Goal: Check status: Check status

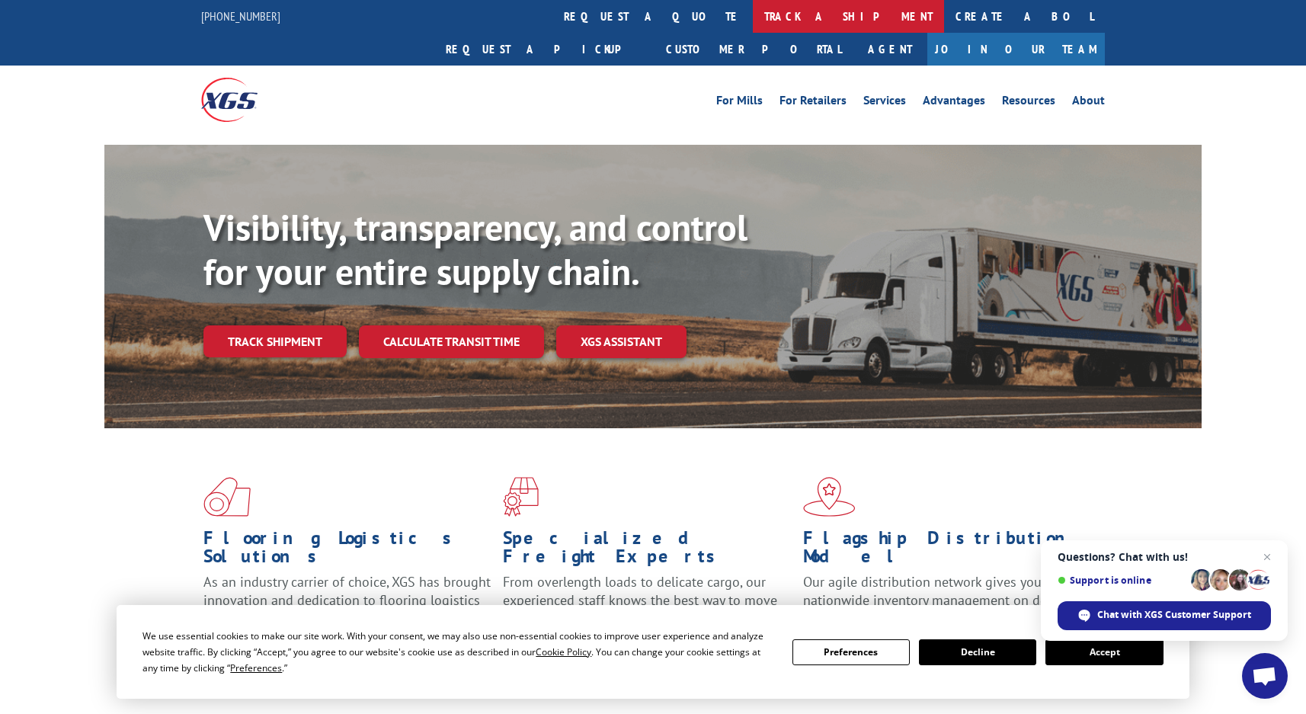
click at [753, 16] on link "track a shipment" at bounding box center [848, 16] width 191 height 33
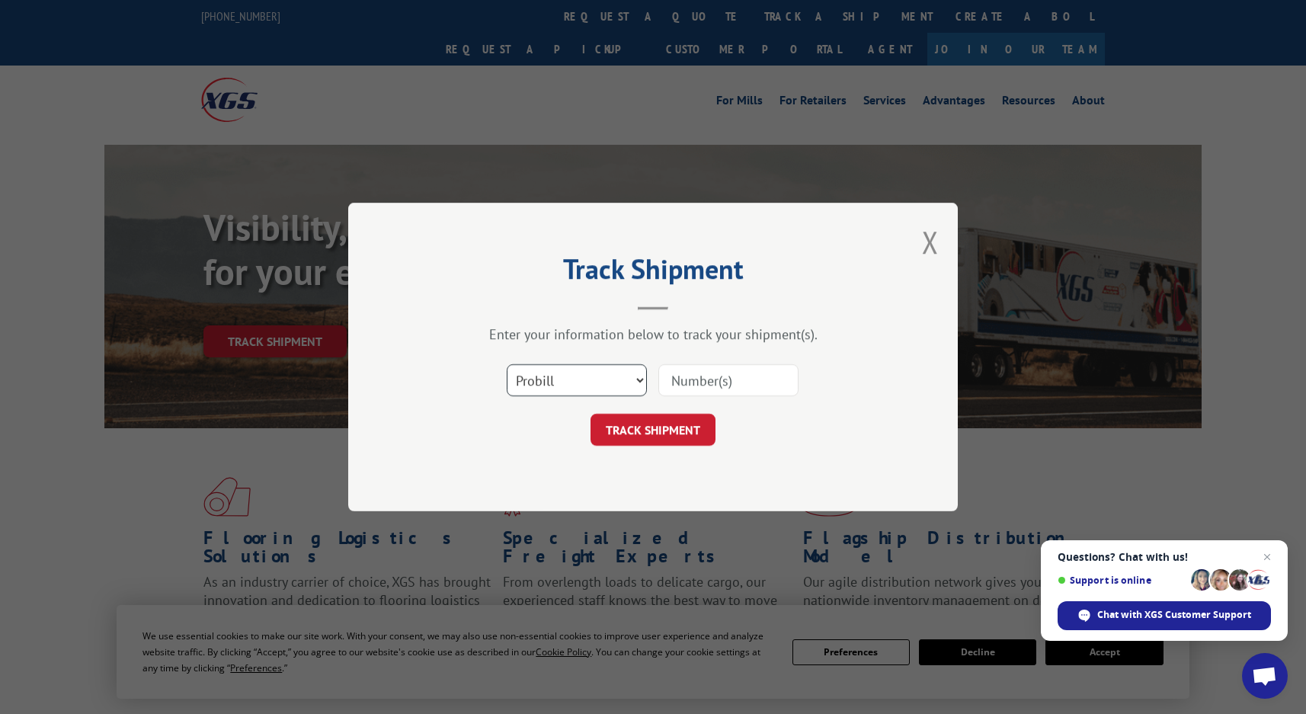
click at [638, 380] on select "Select category... Probill BOL PO" at bounding box center [577, 380] width 140 height 32
click at [638, 379] on select "Select category... Probill BOL PO" at bounding box center [577, 380] width 140 height 32
select select "bol"
click at [507, 364] on select "Select category... Probill BOL PO" at bounding box center [577, 380] width 140 height 32
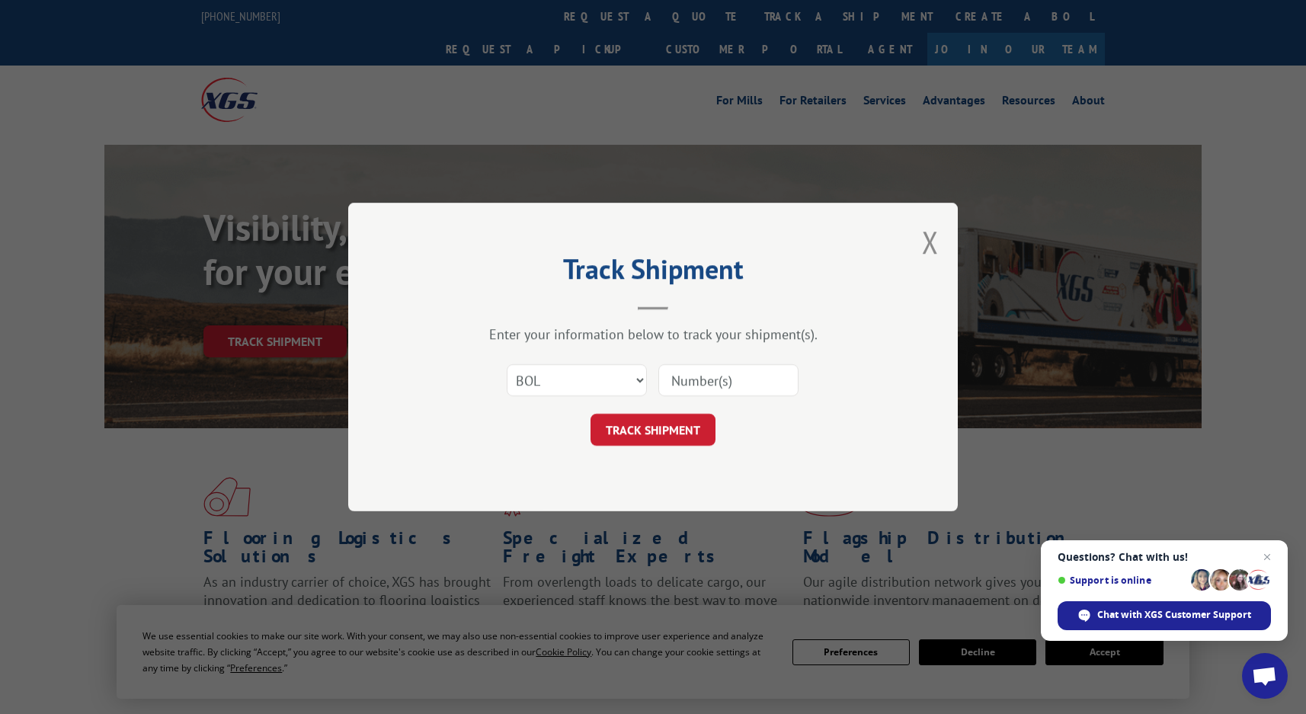
click at [698, 379] on input at bounding box center [728, 380] width 140 height 32
type input "255379"
click at [651, 428] on button "TRACK SHIPMENT" at bounding box center [652, 430] width 125 height 32
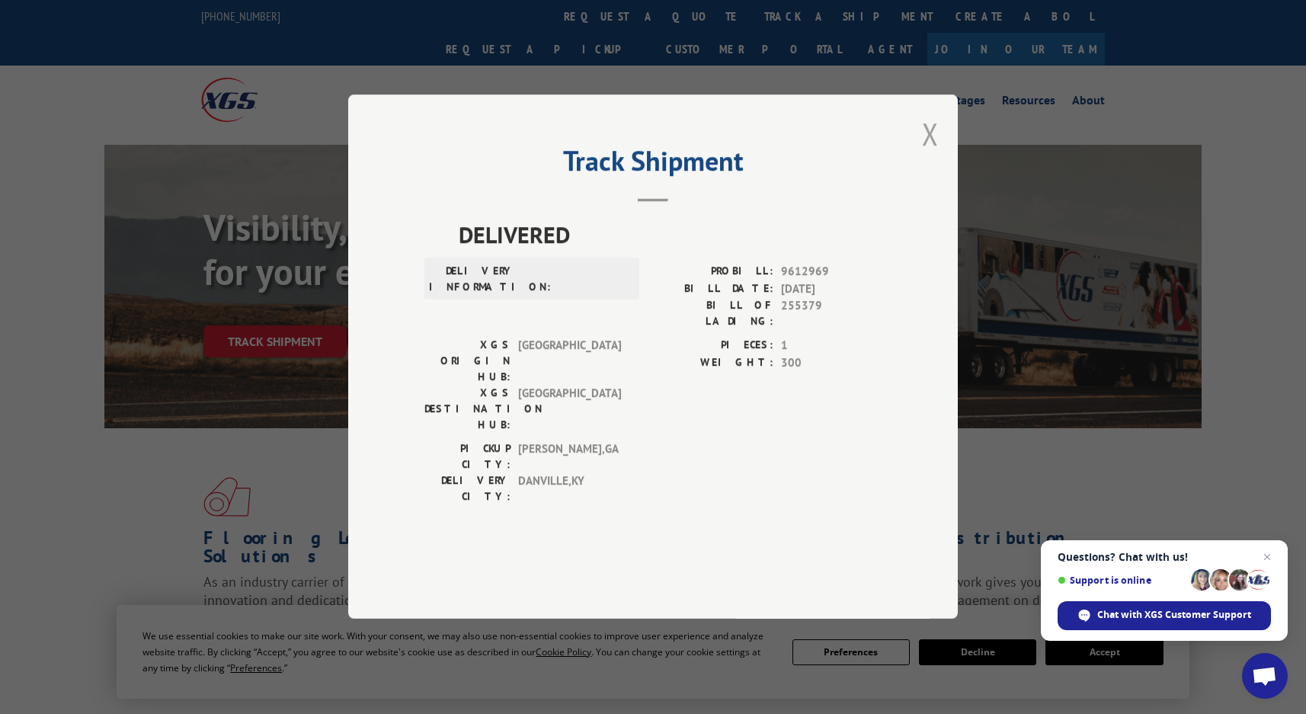
click at [929, 154] on button "Close modal" at bounding box center [930, 133] width 17 height 40
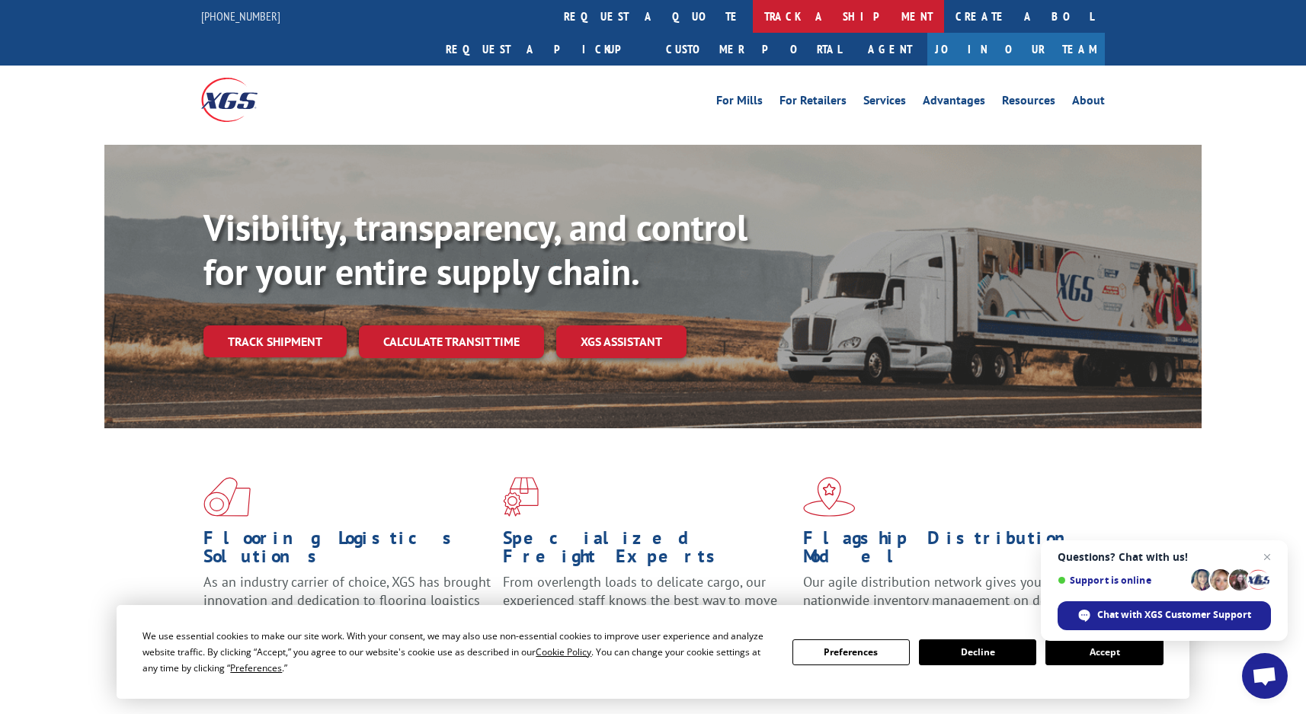
click at [753, 14] on link "track a shipment" at bounding box center [848, 16] width 191 height 33
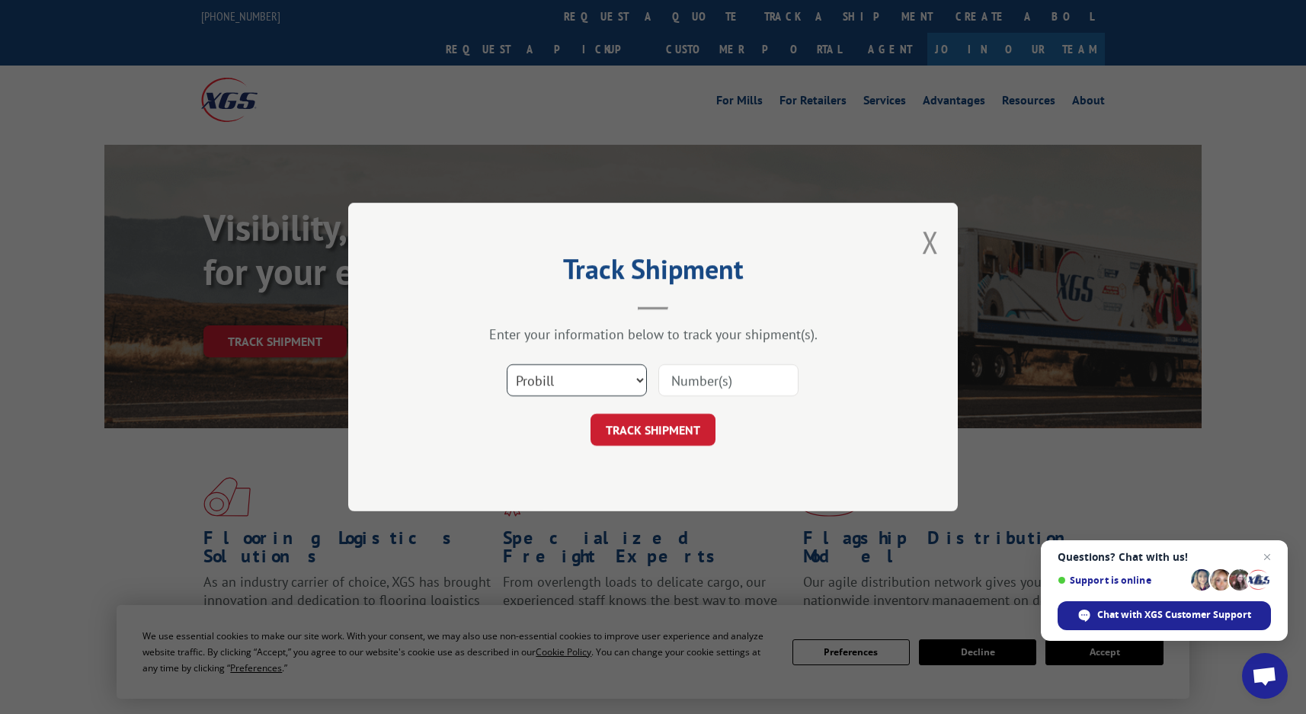
click at [639, 378] on select "Select category... Probill BOL PO" at bounding box center [577, 380] width 140 height 32
select select "bol"
click at [507, 364] on select "Select category... Probill BOL PO" at bounding box center [577, 380] width 140 height 32
click at [661, 379] on input at bounding box center [728, 380] width 140 height 32
paste input "17691816"
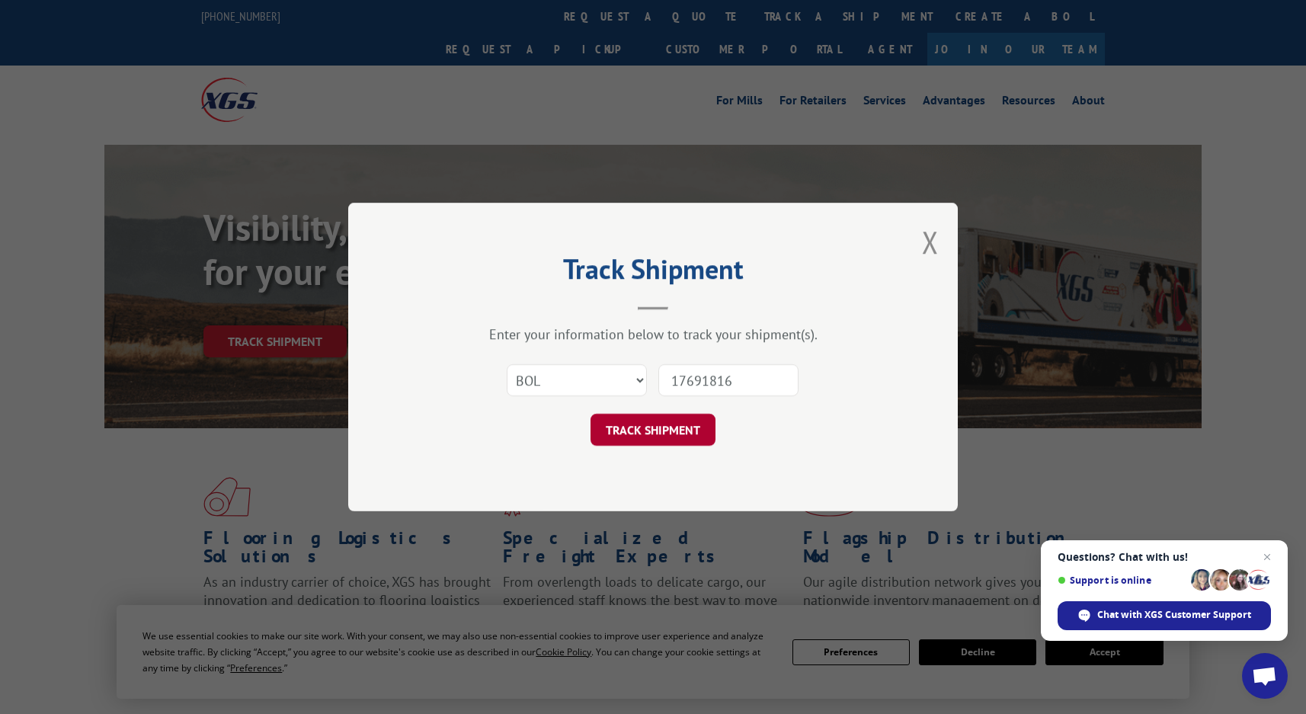
type input "17691816"
click at [646, 426] on button "TRACK SHIPMENT" at bounding box center [652, 430] width 125 height 32
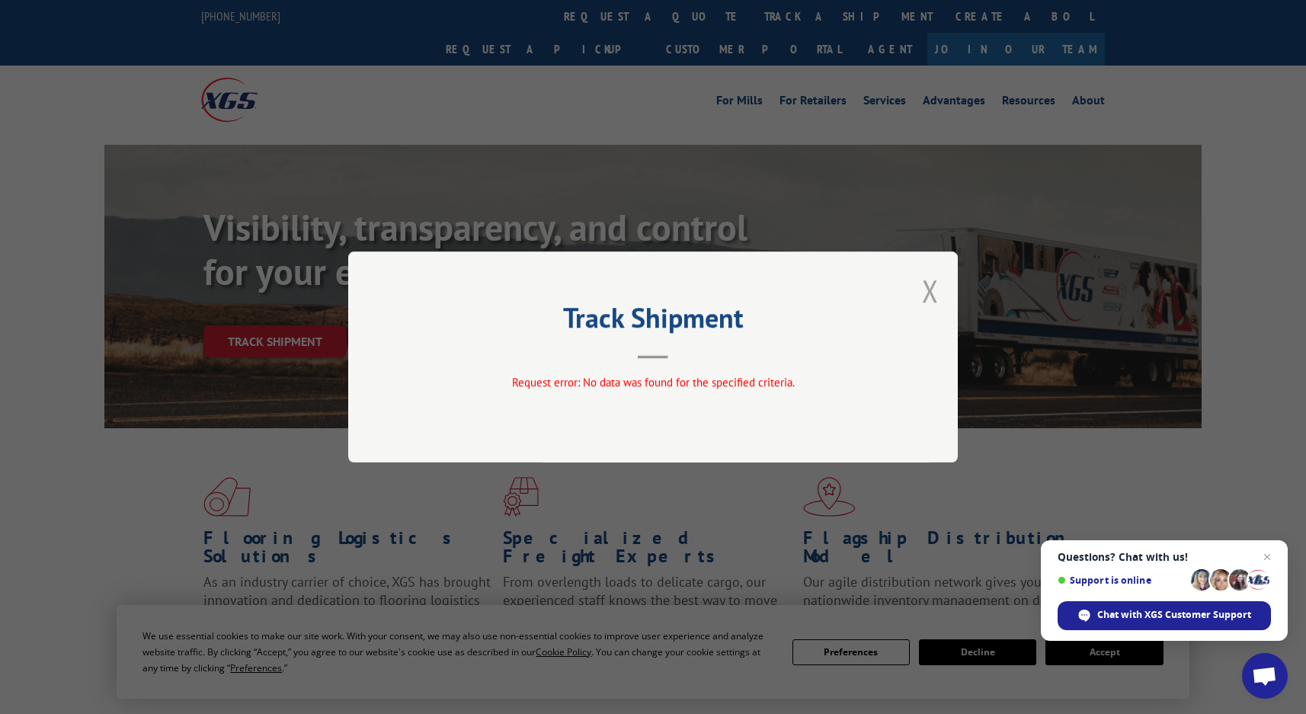
click at [930, 286] on button "Close modal" at bounding box center [930, 290] width 17 height 40
